Goal: Transaction & Acquisition: Purchase product/service

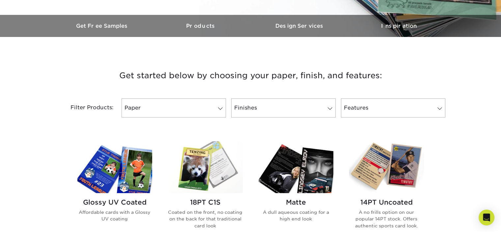
scroll to position [198, 0]
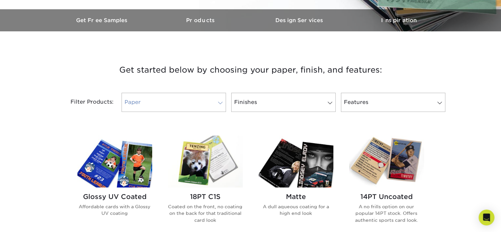
click at [190, 105] on link "Paper" at bounding box center [174, 102] width 105 height 19
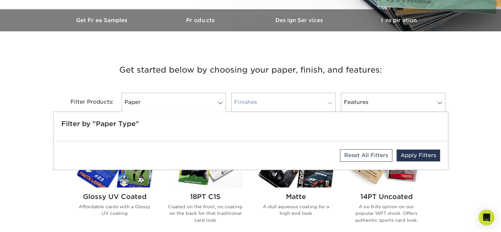
click at [265, 103] on link "Finishes" at bounding box center [283, 102] width 105 height 19
click at [306, 63] on h3 "Get started below by choosing your paper, finish, and features:" at bounding box center [251, 70] width 386 height 30
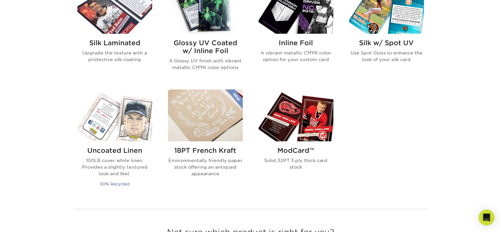
scroll to position [462, 0]
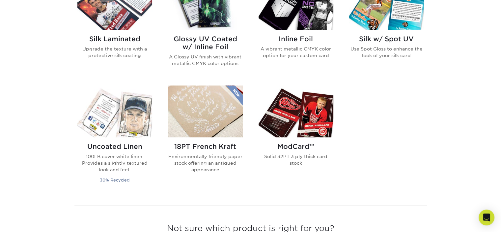
click at [323, 98] on img at bounding box center [296, 111] width 75 height 52
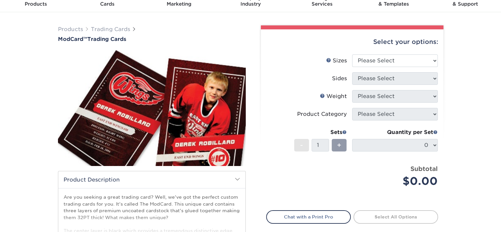
scroll to position [33, 0]
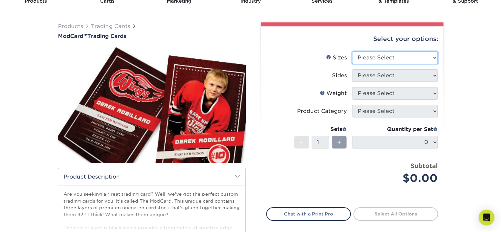
click at [416, 58] on select "Please Select 2.5" x 3.5"" at bounding box center [395, 57] width 86 height 13
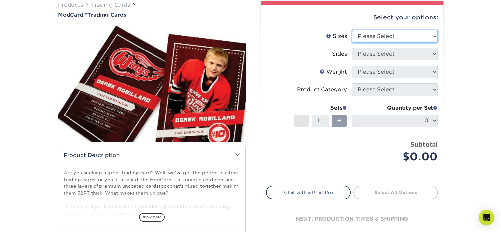
scroll to position [66, 0]
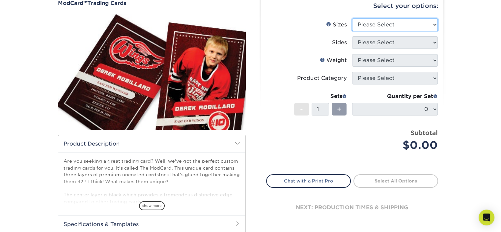
click at [391, 29] on select "Please Select 2.5" x 3.5"" at bounding box center [395, 24] width 86 height 13
click at [305, 42] on label "Sides" at bounding box center [310, 42] width 86 height 13
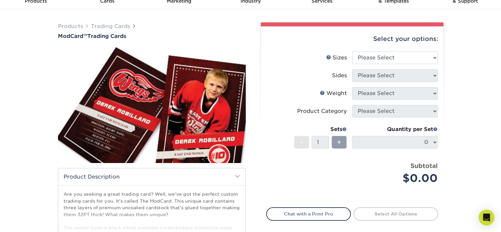
scroll to position [0, 0]
